Goal: Task Accomplishment & Management: Complete application form

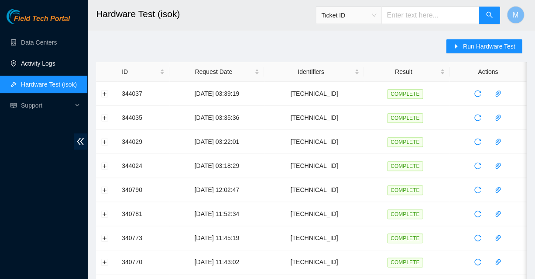
click at [37, 62] on link "Activity Logs" at bounding box center [38, 63] width 34 height 7
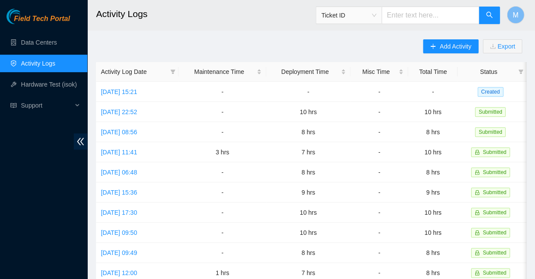
click at [37, 62] on link "Activity Logs" at bounding box center [38, 63] width 34 height 7
click at [44, 18] on span "Field Tech Portal" at bounding box center [42, 19] width 56 height 8
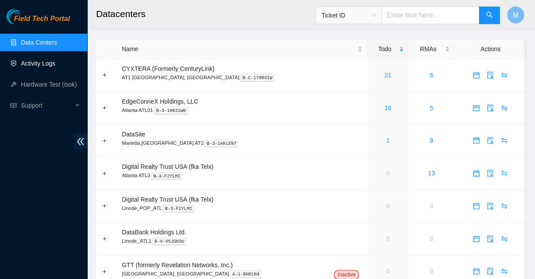
click at [38, 62] on link "Activity Logs" at bounding box center [38, 63] width 34 height 7
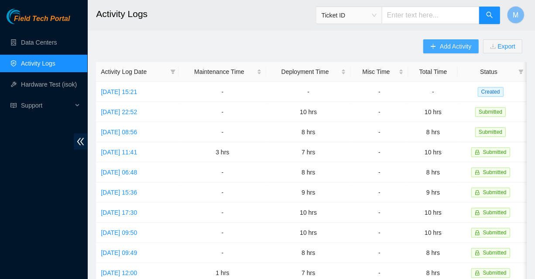
click at [453, 47] on span "Add Activity" at bounding box center [455, 46] width 31 height 10
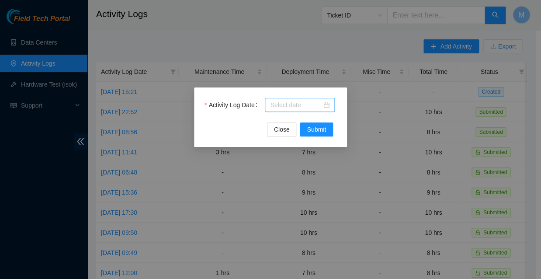
click at [299, 104] on input "Activity Log Date" at bounding box center [296, 105] width 52 height 10
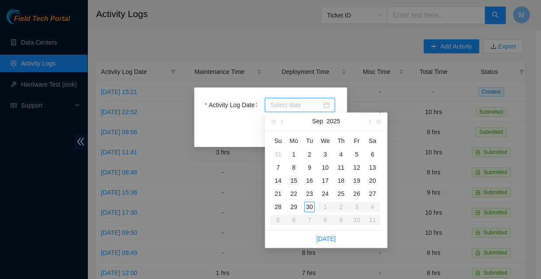
type input "2025-09-01"
type input "2025-09-08"
type input "2025-09-15"
type input "2025-09-23"
type input "2025-09-30"
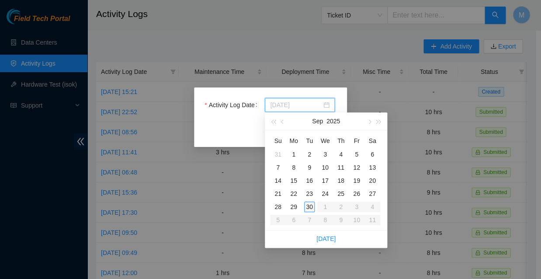
click at [309, 201] on div "30" at bounding box center [309, 206] width 10 height 10
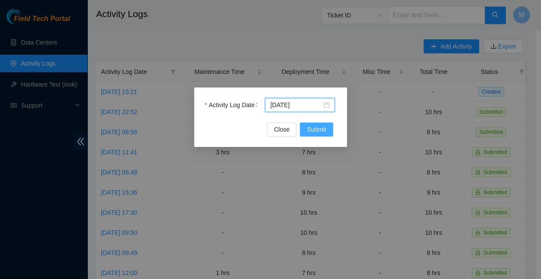
click at [316, 130] on span "Submit" at bounding box center [316, 129] width 19 height 10
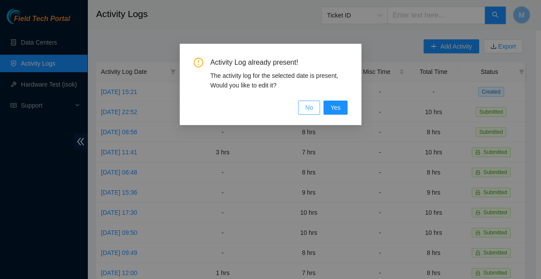
click at [313, 103] on span "No" at bounding box center [309, 108] width 8 height 10
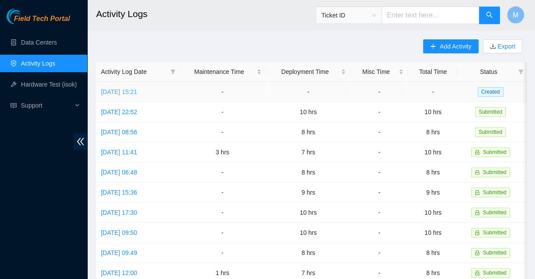
click at [137, 88] on link "Tue, 30 Sep 2025 15:21" at bounding box center [119, 91] width 36 height 7
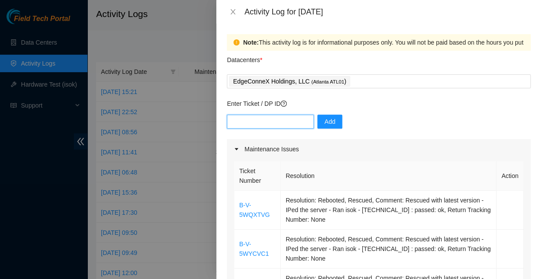
click at [282, 114] on input "text" at bounding box center [270, 121] width 87 height 14
paste input "DP84370"
type input "DP84370"
click at [324, 117] on span "Add" at bounding box center [329, 122] width 11 height 10
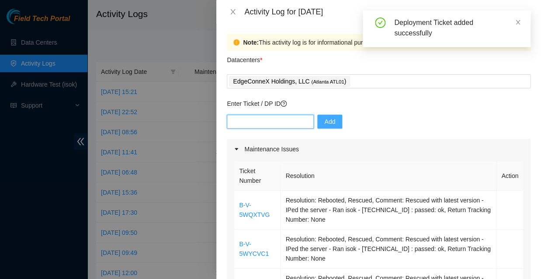
click at [270, 114] on input "text" at bounding box center [270, 121] width 87 height 14
paste input "DP84370"
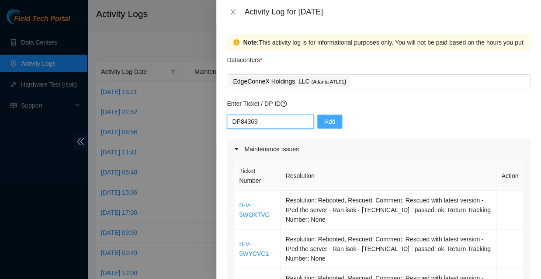
type input "DP84369"
click at [324, 117] on span "Add" at bounding box center [329, 122] width 11 height 10
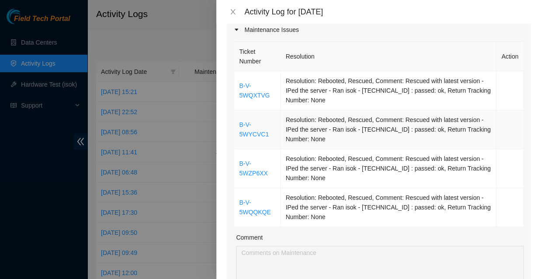
scroll to position [115, 0]
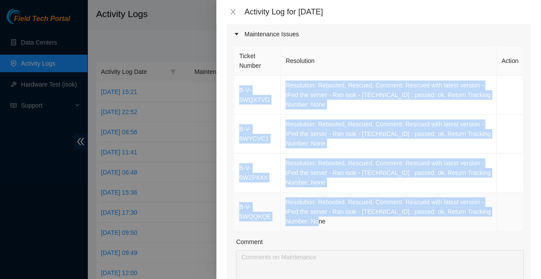
drag, startPoint x: 236, startPoint y: 71, endPoint x: 444, endPoint y: 155, distance: 224.3
click at [444, 155] on tbody "B-V-5WQXTVG Resolution: Rebooted, Rescued, Comment: Rescued with latest version…" at bounding box center [378, 153] width 289 height 155
copy tbody "B-V-5WQXTVG Resolution: Rebooted, Rescued, Comment: Rescued with latest version…"
type input "1"
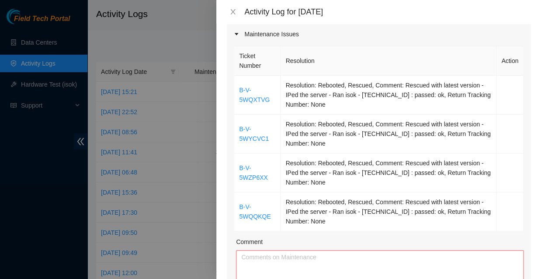
click at [444, 236] on div "Ticket Number Resolution Action B-V-5WQXTVG Resolution: Rebooted, Rescued, Comm…" at bounding box center [378, 196] width 303 height 304
type input "2"
type input "3"
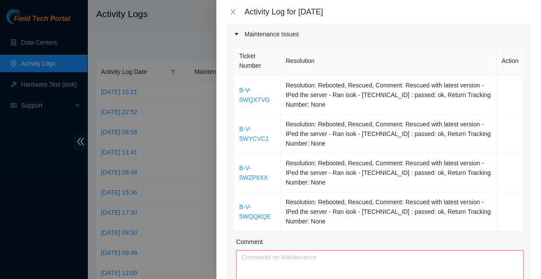
type input "3"
click at [250, 250] on textarea "Comment" at bounding box center [379, 271] width 287 height 43
paste textarea "B-V-5WQXTVG Resolution: Rebooted, Rescued, Comment: Rescued with latest version…"
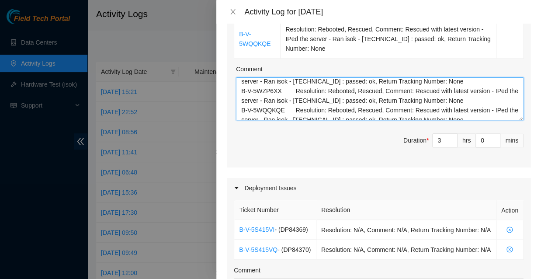
scroll to position [288, 0]
type textarea "B-V-5WQXTVG Resolution: Rebooted, Rescued, Comment: Rescued with latest version…"
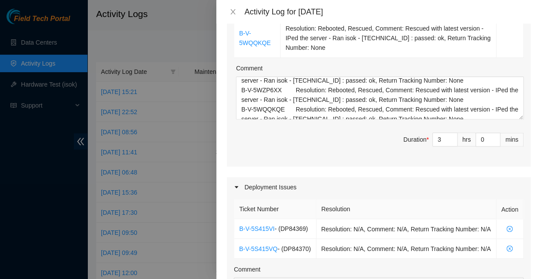
type input "1"
type input "4"
type input "2"
type input "5"
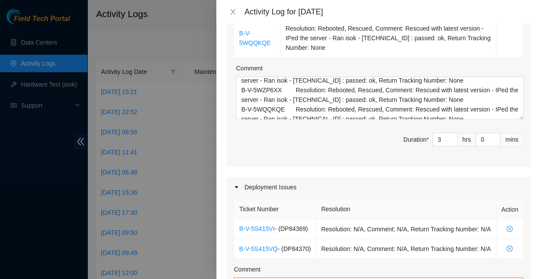
type input "3"
type input "6"
type input "4"
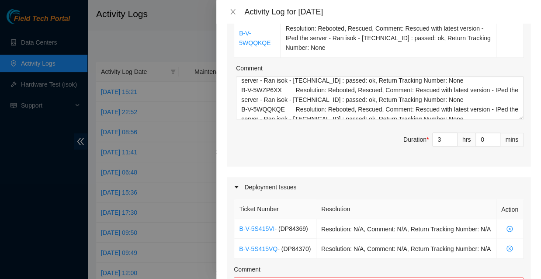
type input "7"
type input "5"
type input "8"
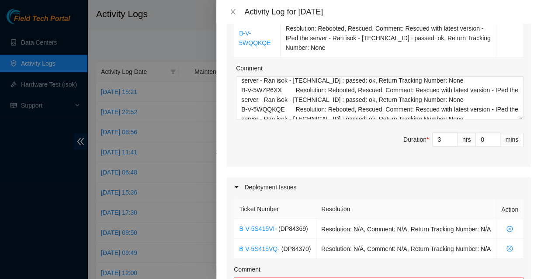
type input "6"
type input "9"
type input "7"
type input "10"
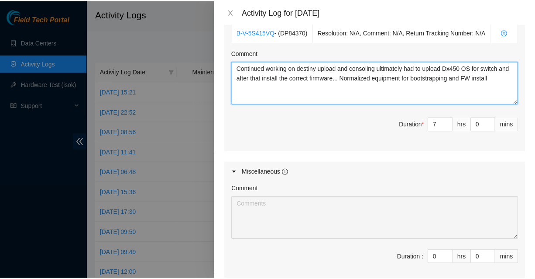
scroll to position [503, 0]
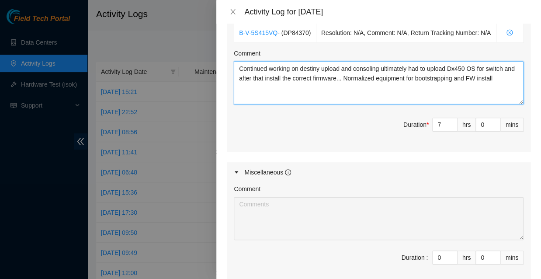
type textarea "Continued working on destiny upload and consoling ultimately had to upload Dx45…"
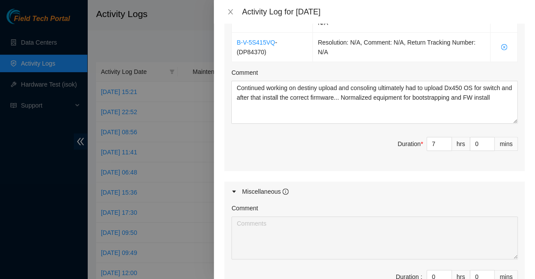
scroll to position [0, 0]
